Goal: Subscribe to service/newsletter

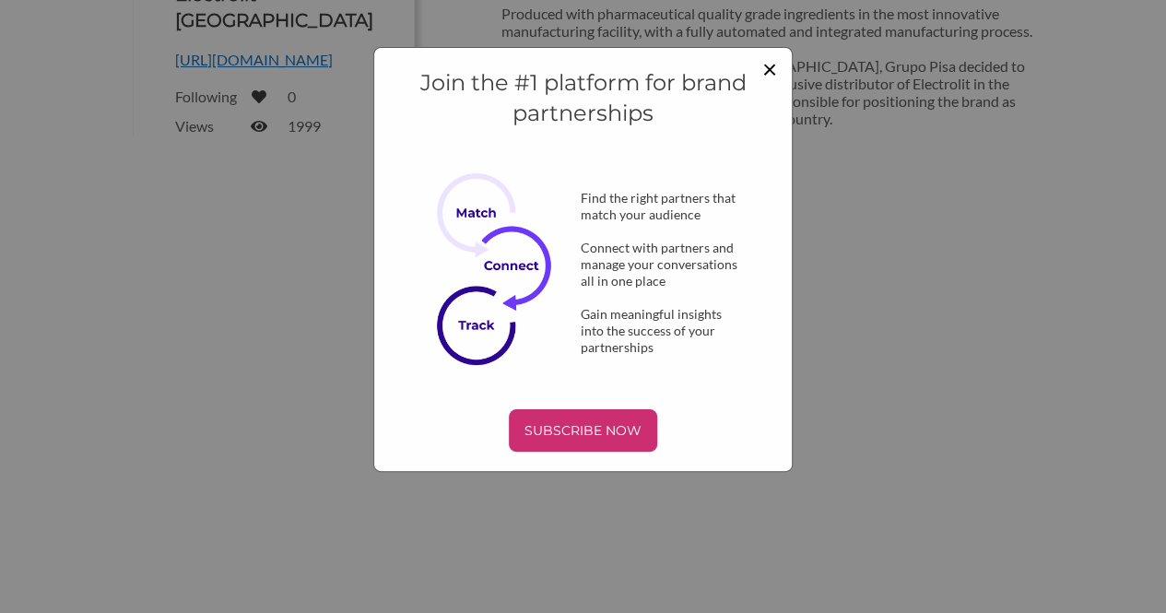
click at [772, 70] on span "×" at bounding box center [770, 68] width 15 height 31
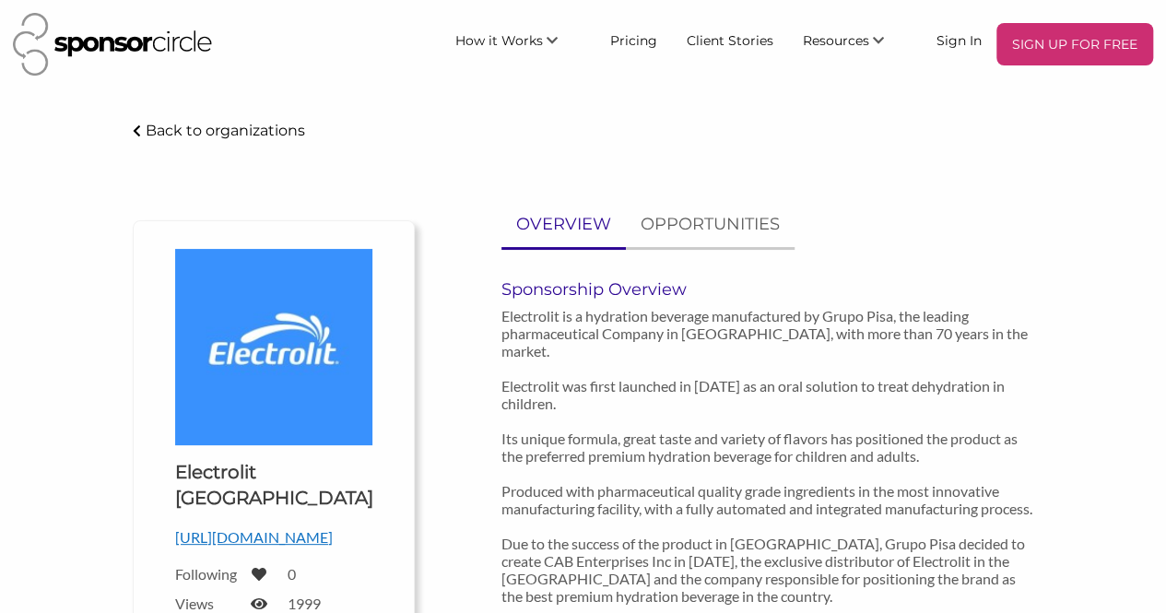
scroll to position [478, 0]
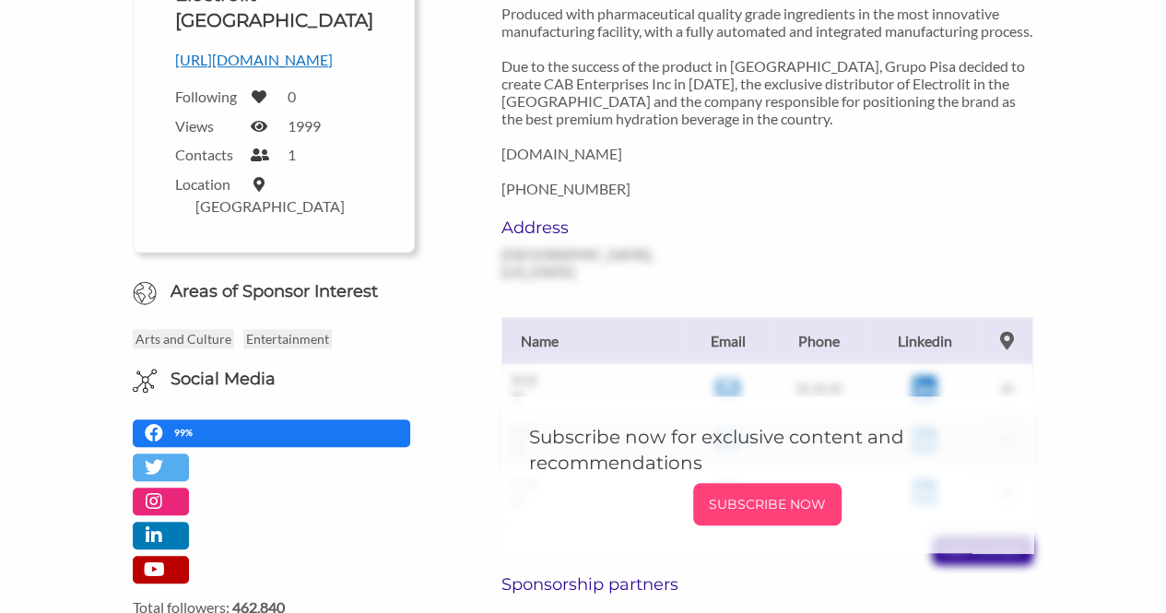
click at [763, 483] on div "SUBSCRIBE NOW" at bounding box center [767, 504] width 148 height 42
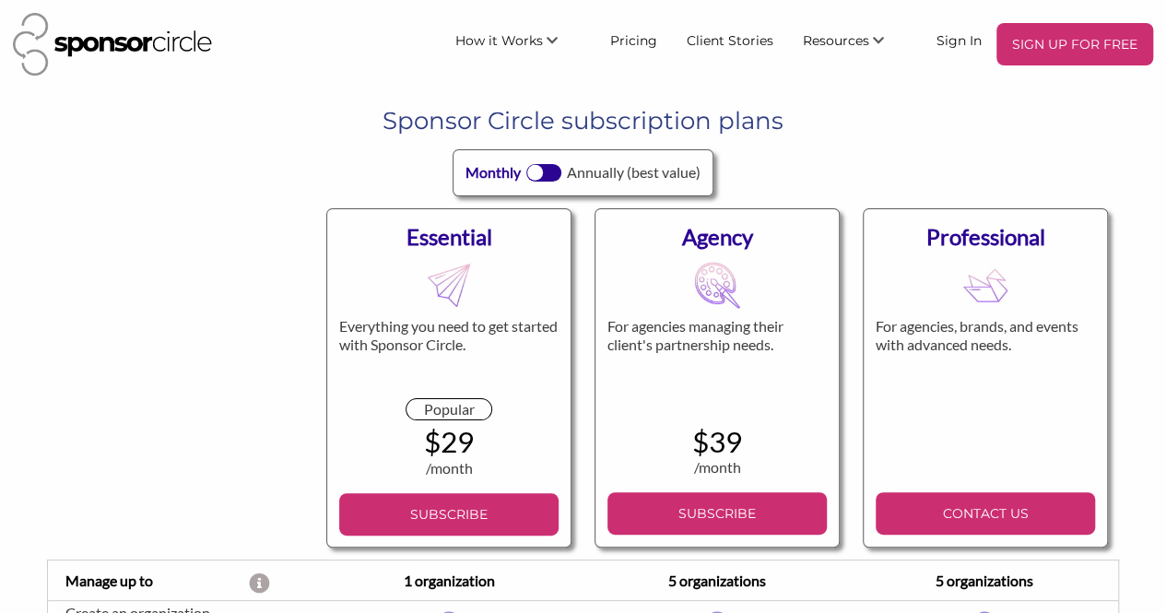
click at [732, 485] on div "Agency For agencies managing their client's partnership needs. $39 /month BILLE…" at bounding box center [717, 377] width 245 height 339
